Goal: Task Accomplishment & Management: Complete application form

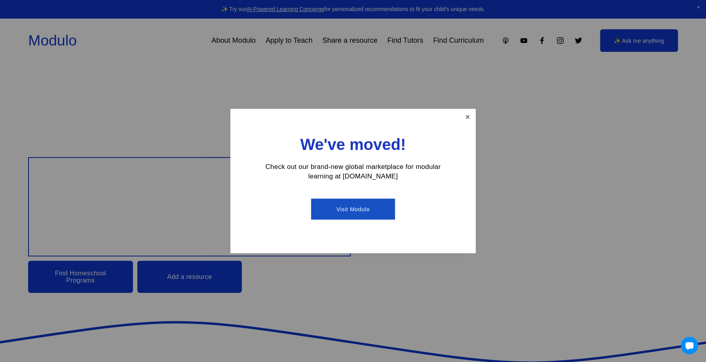
click at [473, 118] on link "Close" at bounding box center [467, 117] width 14 height 14
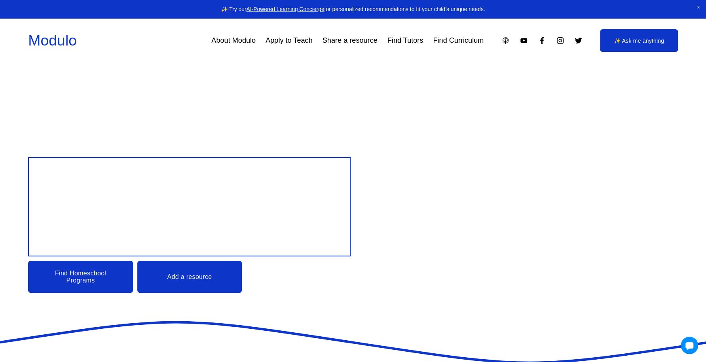
click at [407, 43] on link "Find Tutors" at bounding box center [405, 41] width 36 height 14
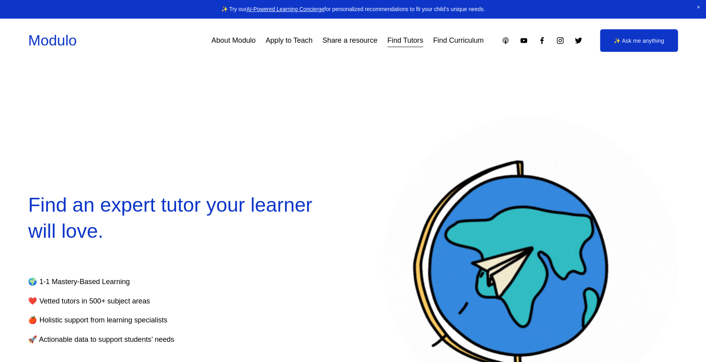
select select "**"
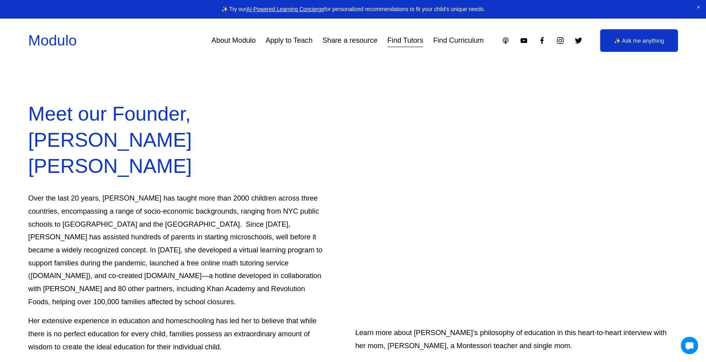
scroll to position [2096, 0]
